Goal: Understand process/instructions: Learn how to perform a task or action

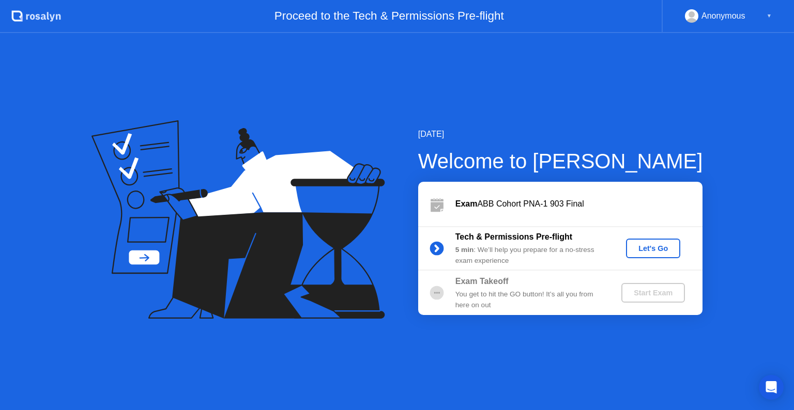
click at [659, 252] on div "Let's Go" at bounding box center [653, 248] width 46 height 8
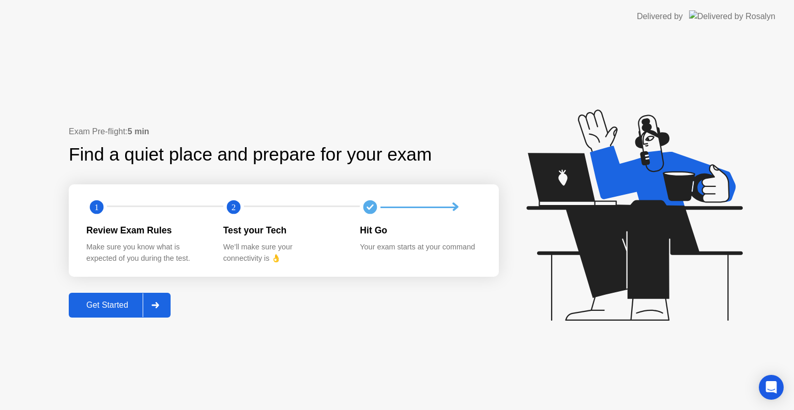
click at [149, 310] on div at bounding box center [155, 305] width 25 height 24
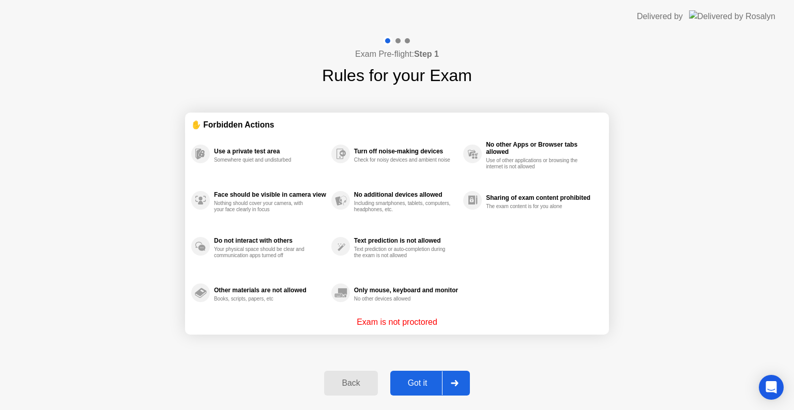
click at [424, 388] on div "Got it" at bounding box center [417, 383] width 49 height 9
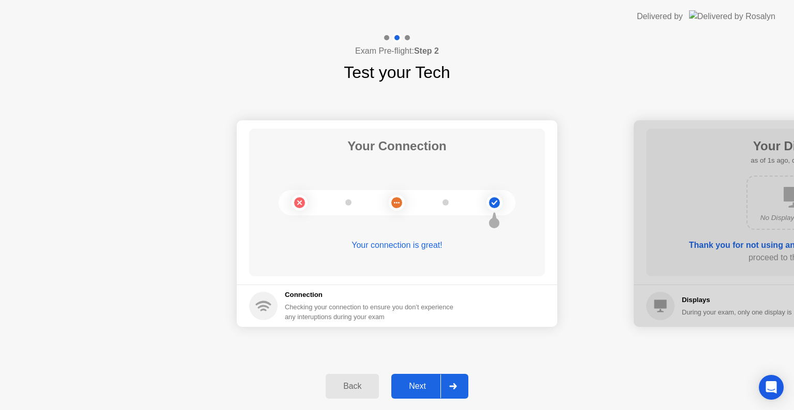
click at [424, 388] on div "Next" at bounding box center [417, 386] width 46 height 9
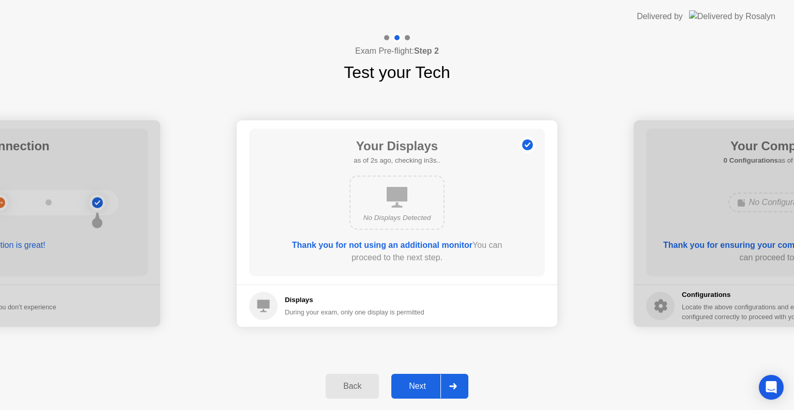
click at [424, 388] on div "Next" at bounding box center [417, 386] width 46 height 9
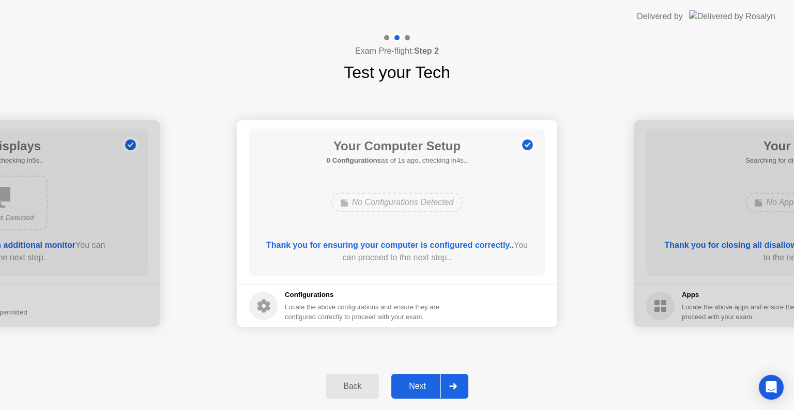
click at [424, 388] on div "Next" at bounding box center [417, 386] width 46 height 9
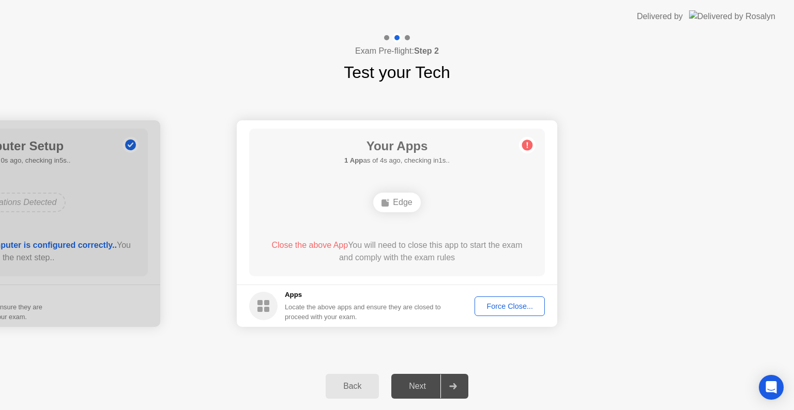
click at [515, 308] on div "Force Close..." at bounding box center [509, 306] width 63 height 8
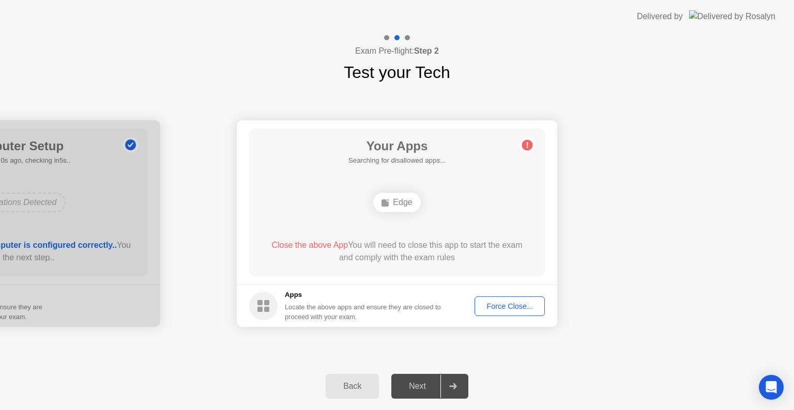
click at [526, 307] on div "Force Close..." at bounding box center [509, 306] width 63 height 8
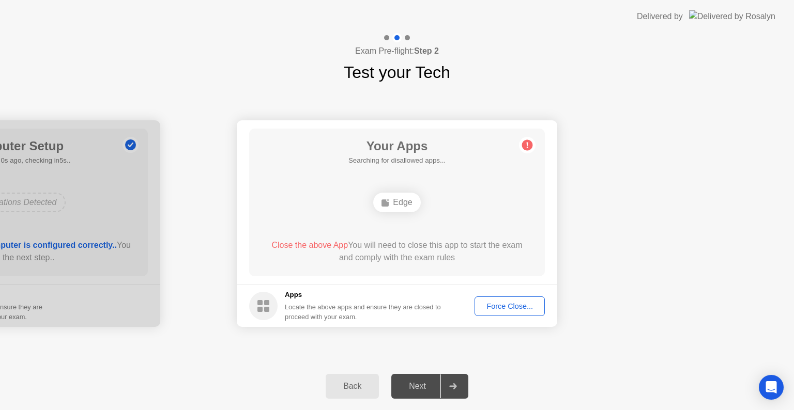
click at [492, 306] on div "Force Close..." at bounding box center [509, 306] width 63 height 8
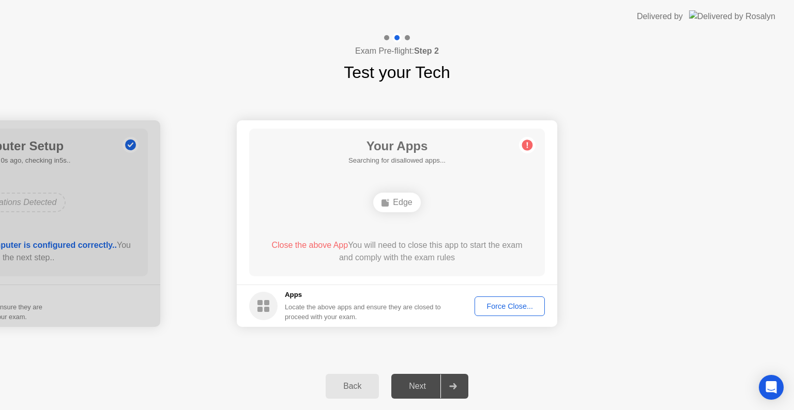
click at [491, 305] on div "Force Close..." at bounding box center [509, 306] width 63 height 8
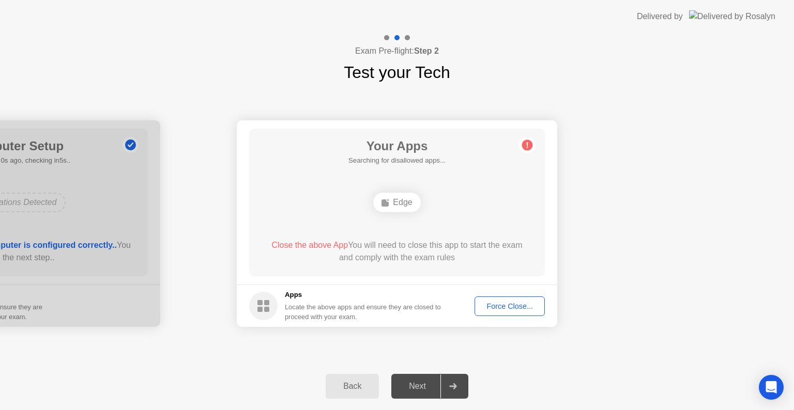
click at [488, 299] on button "Force Close..." at bounding box center [509, 307] width 70 height 20
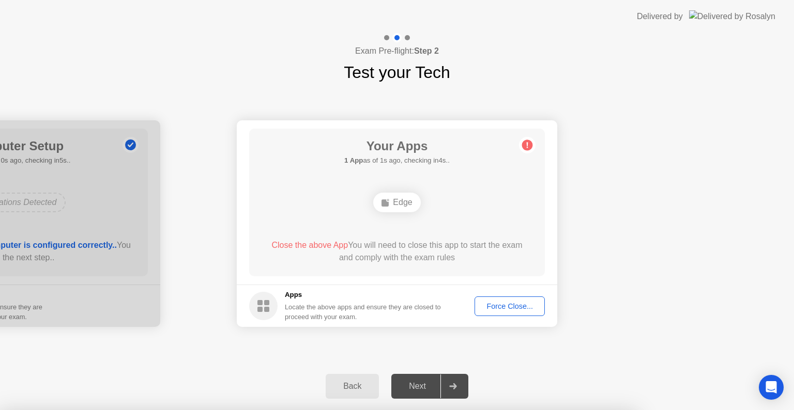
click at [544, 410] on div at bounding box center [397, 410] width 794 height 0
click at [453, 410] on div at bounding box center [397, 410] width 794 height 0
